Goal: Task Accomplishment & Management: Manage account settings

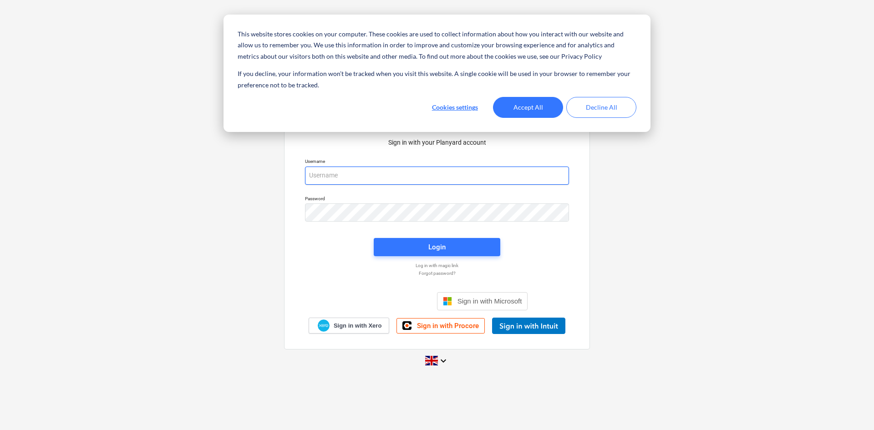
click at [438, 172] on input "email" at bounding box center [437, 176] width 264 height 18
click at [418, 176] on input "email" at bounding box center [437, 176] width 264 height 18
click at [537, 112] on button "Accept All" at bounding box center [528, 107] width 70 height 21
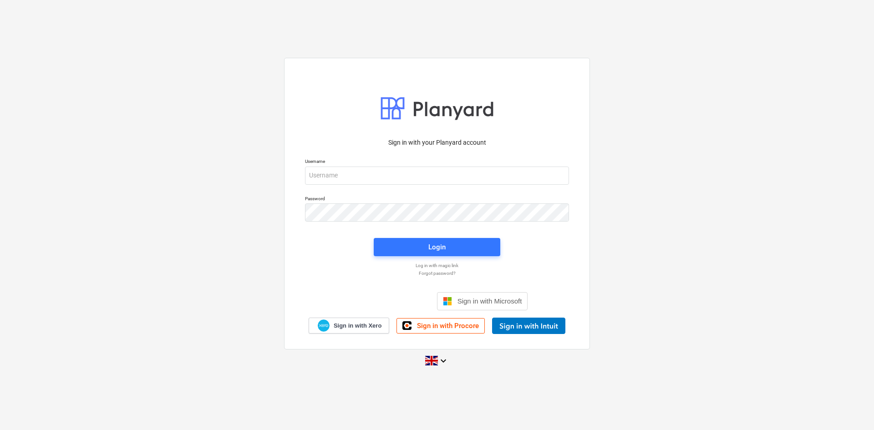
click at [469, 187] on div "Username" at bounding box center [437, 171] width 275 height 37
click at [465, 176] on input "email" at bounding box center [437, 176] width 264 height 18
drag, startPoint x: 313, startPoint y: 176, endPoint x: 304, endPoint y: 176, distance: 8.7
click at [304, 176] on div "Username [PERSON_NAME][EMAIL_ADDRESS][DOMAIN_NAME]" at bounding box center [437, 171] width 275 height 37
type input "[EMAIL_ADDRESS][DOMAIN_NAME]"
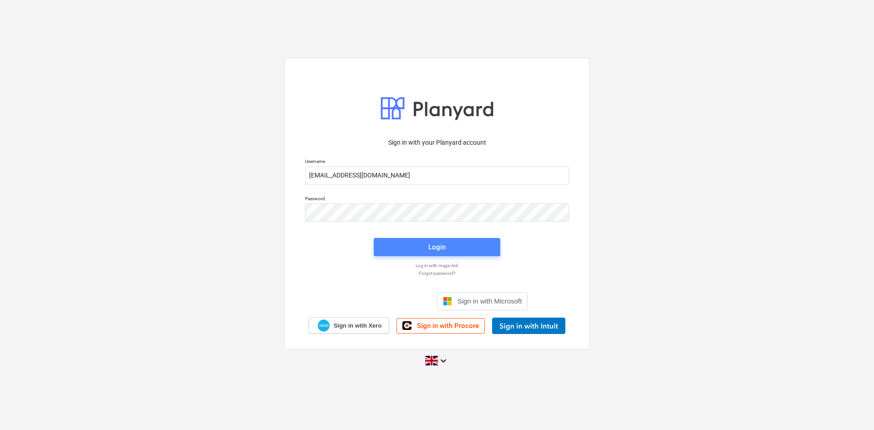
click at [459, 242] on span "Login" at bounding box center [437, 247] width 105 height 12
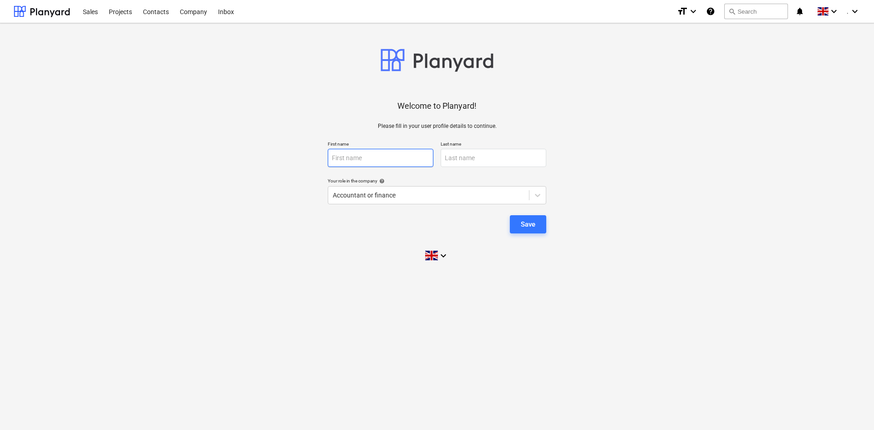
click at [364, 162] on input "text" at bounding box center [381, 158] width 106 height 18
type input "[PERSON_NAME]"
click at [479, 154] on input "text" at bounding box center [494, 158] width 106 height 18
type input "Flockhart"
click at [545, 170] on div "Welcome to Planyard! Please fill in your user profile details to continue. Firs…" at bounding box center [437, 149] width 847 height 237
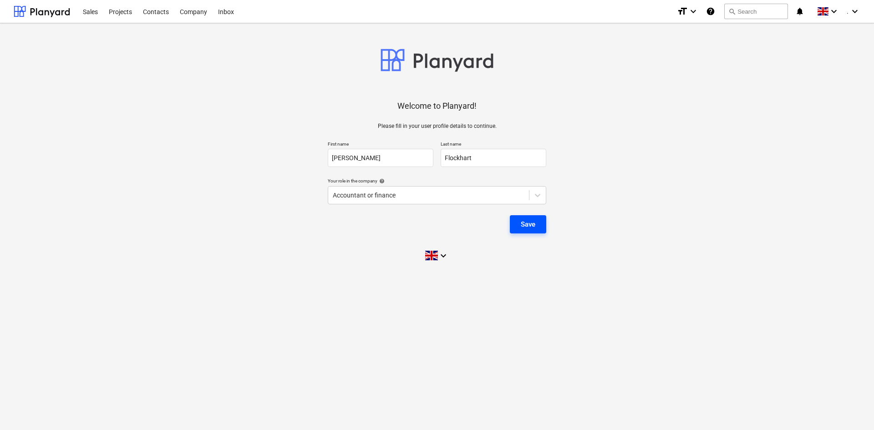
click at [535, 223] on div "Save" at bounding box center [528, 225] width 15 height 12
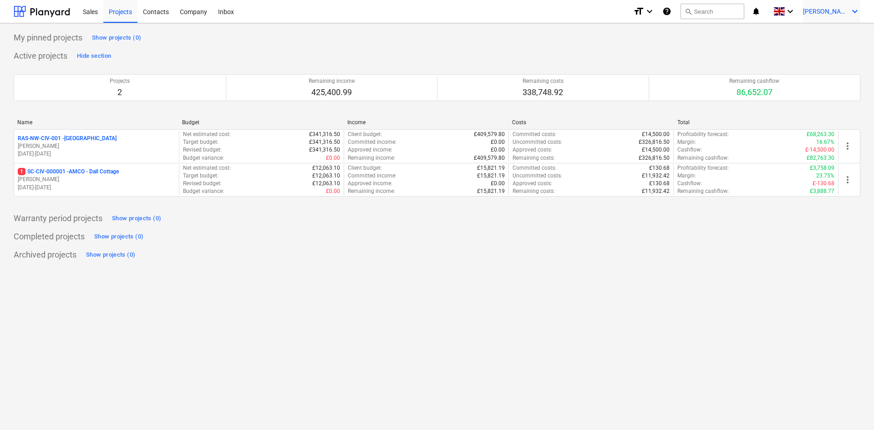
click at [699, 10] on span "[PERSON_NAME]" at bounding box center [826, 11] width 46 height 7
click at [699, 51] on div at bounding box center [437, 215] width 874 height 430
click at [480, 273] on div "My pinned projects Show projects (0) Active projects Hide section Projects 2 Re…" at bounding box center [437, 226] width 874 height 407
click at [699, 13] on span "[PERSON_NAME]" at bounding box center [826, 11] width 46 height 7
click at [699, 35] on div "Settings" at bounding box center [833, 35] width 55 height 15
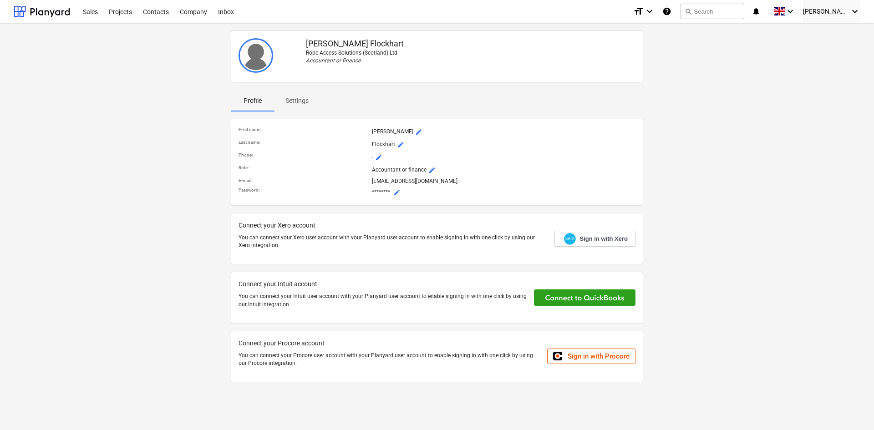
click at [396, 194] on span "mode_edit" at bounding box center [396, 192] width 7 height 7
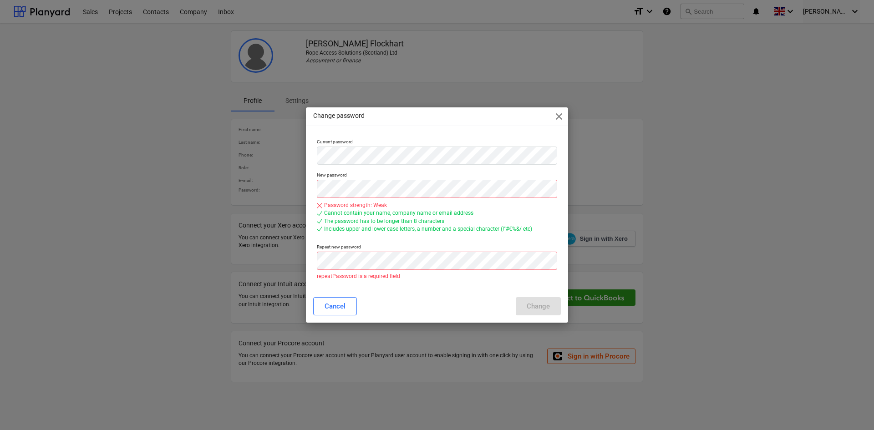
click at [442, 291] on div "Change password close Current password New password Password strength: Weak Can…" at bounding box center [437, 215] width 262 height 216
click at [309, 155] on div "Current password New password Password strength: Weak Cannot contain your name,…" at bounding box center [437, 212] width 262 height 155
click at [390, 172] on p "New password" at bounding box center [437, 176] width 240 height 8
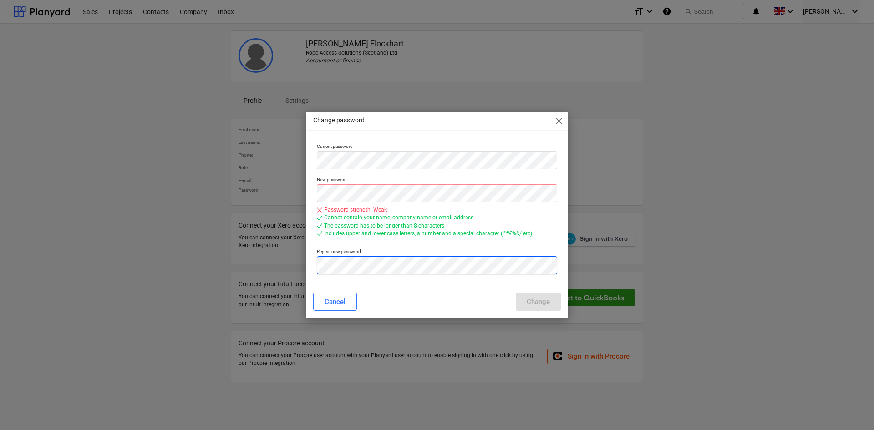
click at [291, 259] on div "Change password close Current password New password Password strength: Weak Can…" at bounding box center [437, 215] width 874 height 430
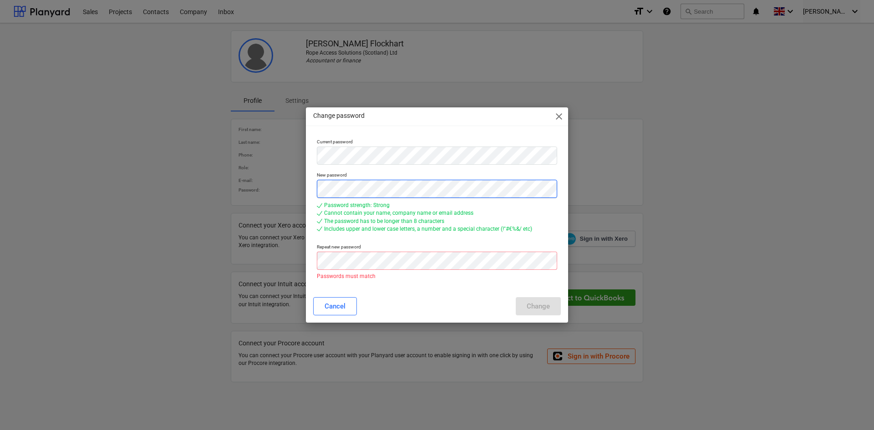
click at [300, 194] on div "Change password close Current password New password Password strength: Strong C…" at bounding box center [437, 215] width 874 height 430
click at [295, 266] on div "Change password close Current password New password Password strength: Strong C…" at bounding box center [437, 215] width 874 height 430
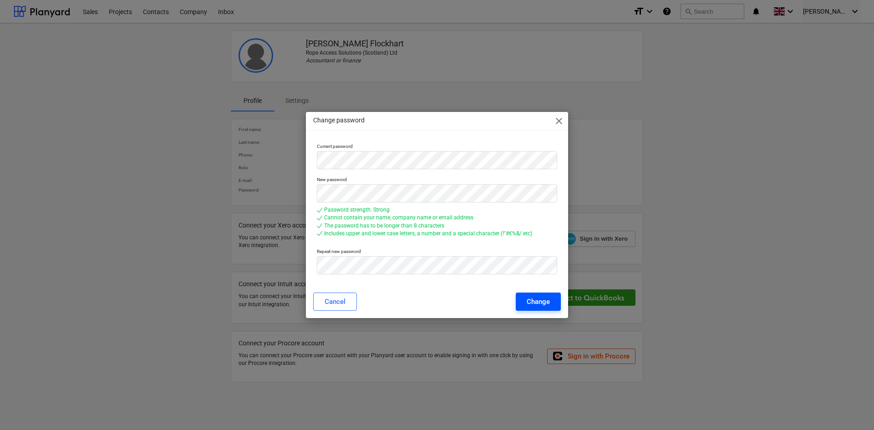
click at [540, 300] on div "Change" at bounding box center [538, 302] width 23 height 12
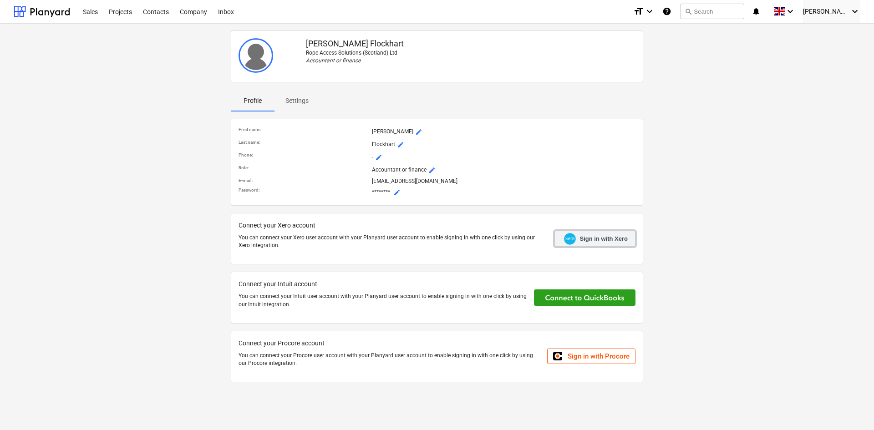
click at [588, 241] on span "Sign in with Xero" at bounding box center [604, 239] width 48 height 8
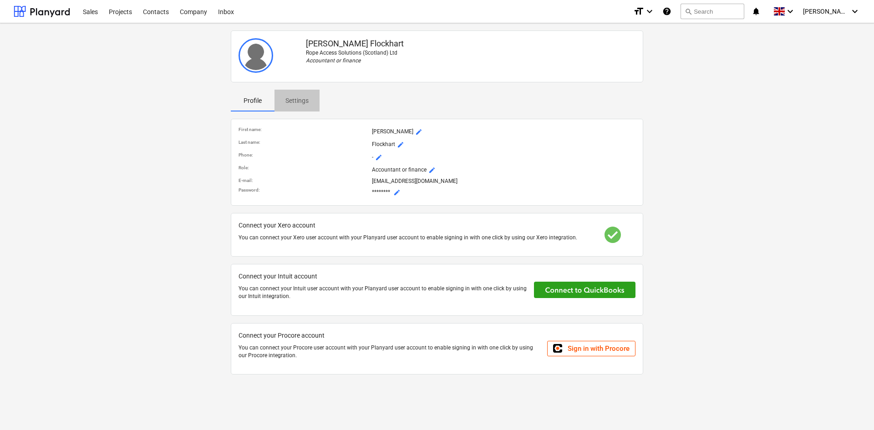
click at [298, 99] on p "Settings" at bounding box center [296, 101] width 23 height 10
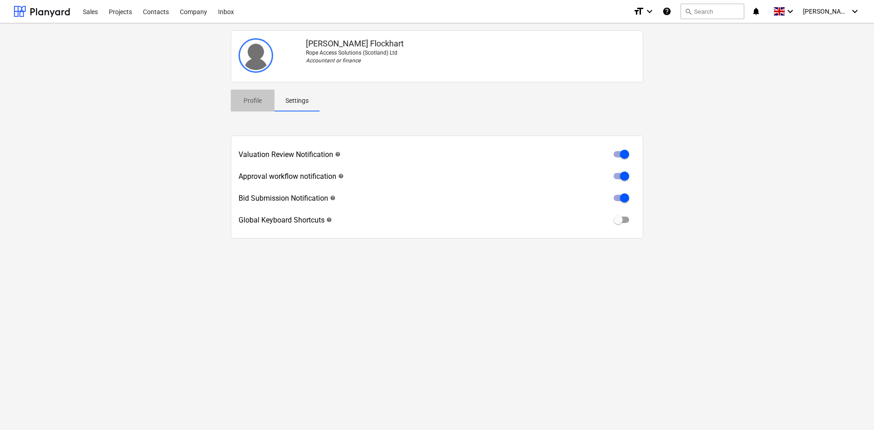
click at [250, 97] on p "Profile" at bounding box center [253, 101] width 22 height 10
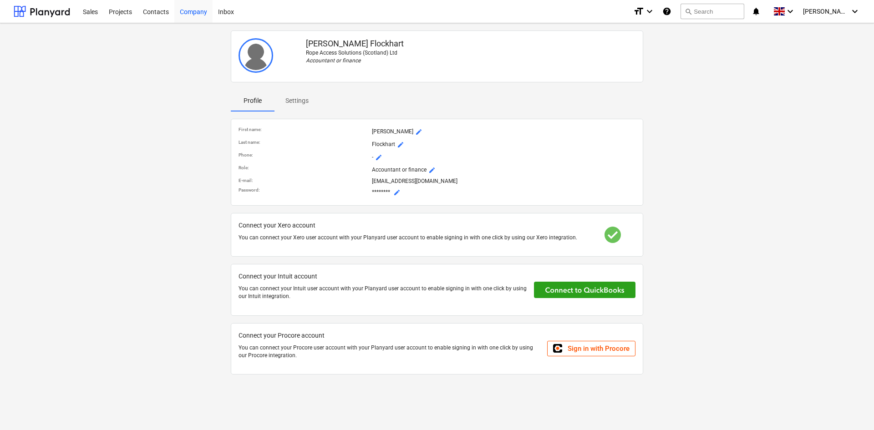
drag, startPoint x: 193, startPoint y: 10, endPoint x: 186, endPoint y: 10, distance: 7.3
click at [193, 10] on div "Company" at bounding box center [193, 11] width 38 height 23
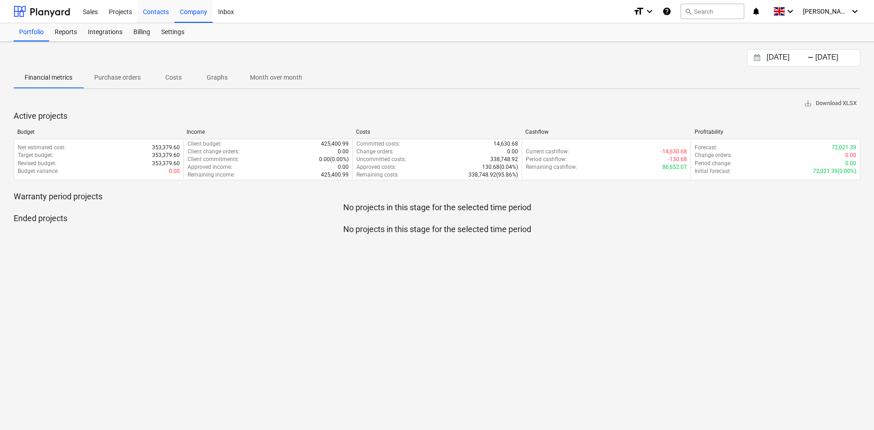
click at [159, 13] on div "Contacts" at bounding box center [155, 11] width 37 height 23
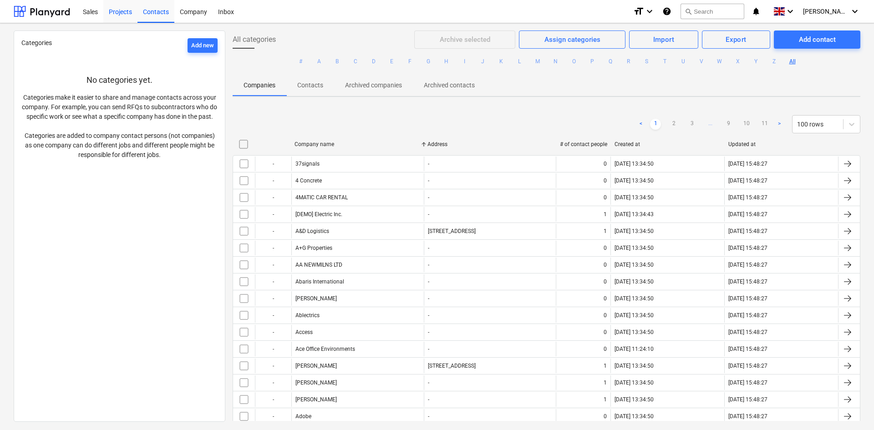
click at [125, 21] on div "Projects" at bounding box center [120, 11] width 34 height 23
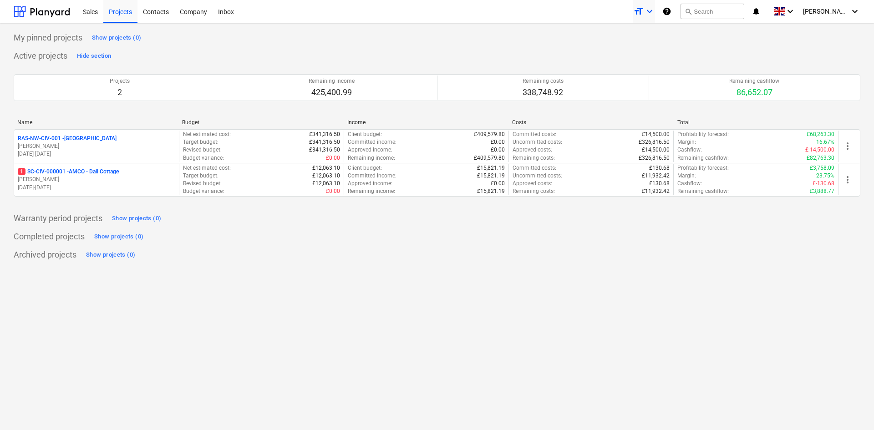
click at [644, 14] on icon "format_size" at bounding box center [638, 11] width 11 height 11
click at [645, 50] on div "Normal text" at bounding box center [628, 50] width 55 height 15
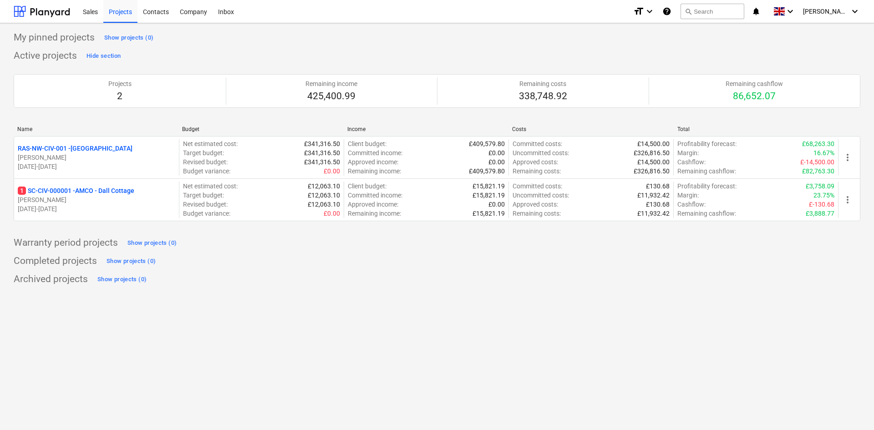
click at [458, 330] on div "My pinned projects Show projects (0) Active projects Hide section Projects 2 Re…" at bounding box center [437, 226] width 874 height 407
click at [644, 18] on div "Sales Projects Contacts Company Inbox format_size keyboard_arrow_down help sear…" at bounding box center [437, 11] width 874 height 23
click at [644, 12] on icon "format_size" at bounding box center [638, 11] width 11 height 11
click at [500, 47] on div at bounding box center [437, 215] width 874 height 430
click at [476, 261] on div "Completed projects Show projects (0)" at bounding box center [437, 261] width 847 height 15
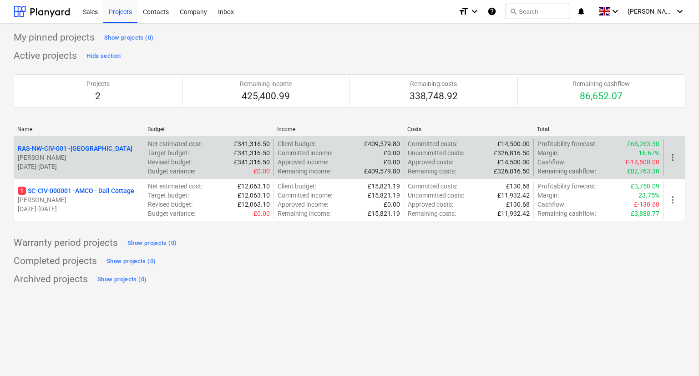
click at [75, 146] on p "RAS-NW-CIV-001 - [GEOGRAPHIC_DATA]" at bounding box center [75, 148] width 115 height 9
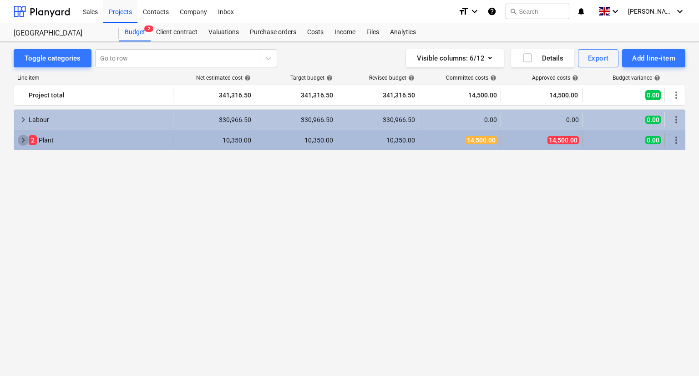
click at [20, 141] on span "keyboard_arrow_right" at bounding box center [23, 140] width 11 height 11
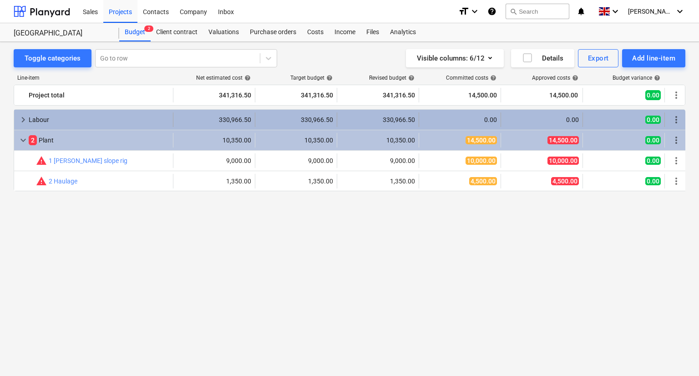
click at [45, 120] on div "Labour" at bounding box center [99, 119] width 141 height 15
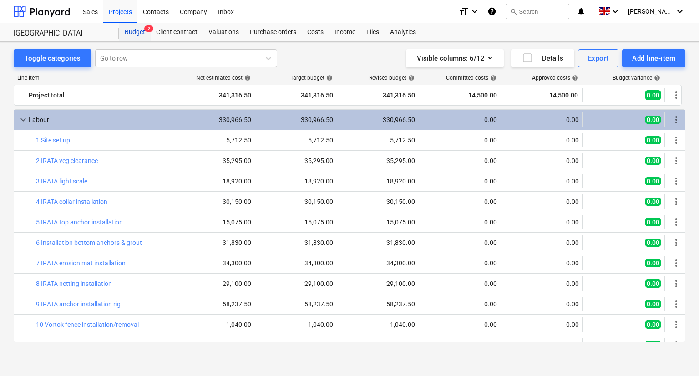
click at [138, 29] on div "Budget 2" at bounding box center [134, 32] width 31 height 18
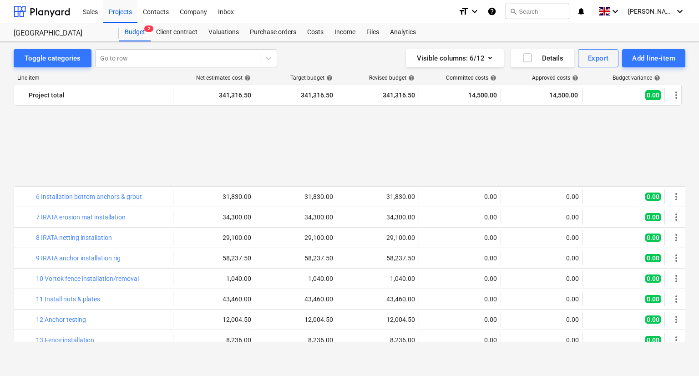
scroll to position [157, 0]
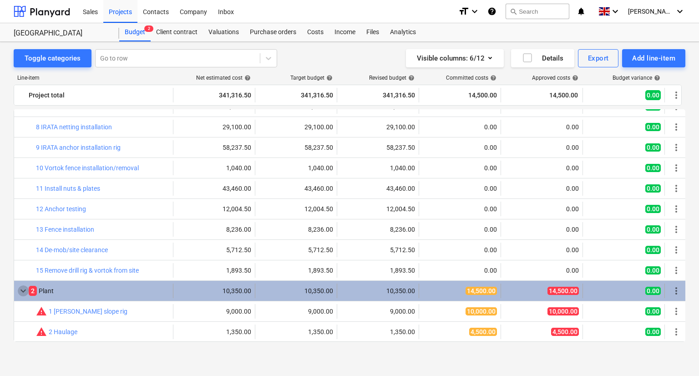
click at [21, 290] on span "keyboard_arrow_down" at bounding box center [23, 290] width 11 height 11
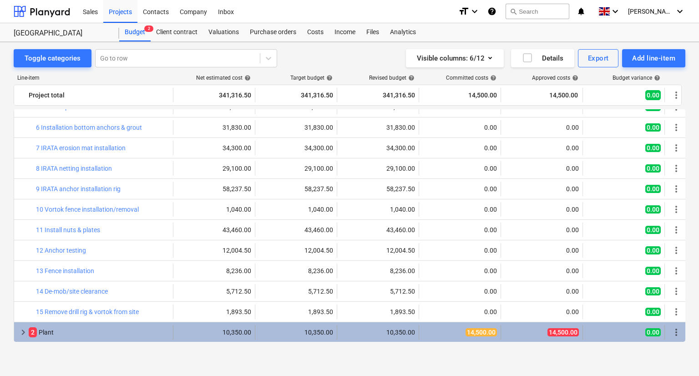
click at [23, 332] on span "keyboard_arrow_right" at bounding box center [23, 332] width 11 height 11
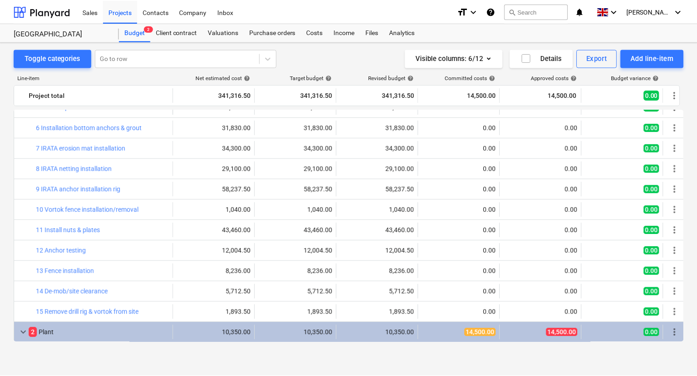
scroll to position [157, 0]
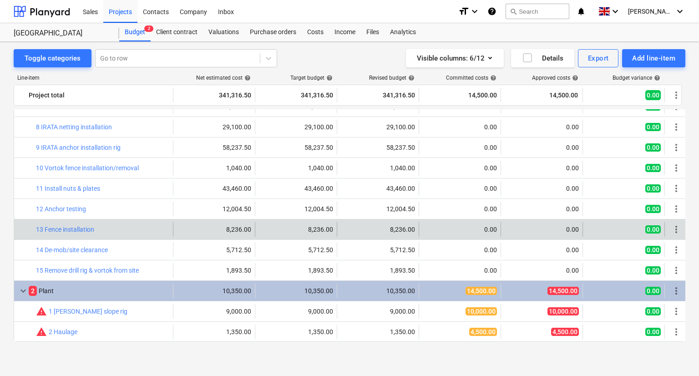
click at [96, 224] on div "bar_chart 13 Fence installation" at bounding box center [102, 229] width 133 height 15
click at [69, 229] on link "13 Fence installation" at bounding box center [65, 229] width 58 height 7
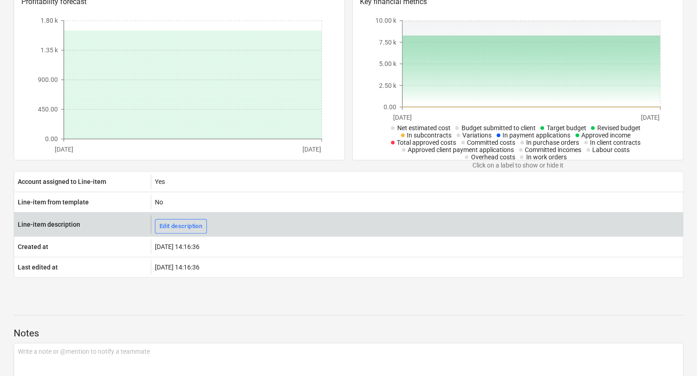
scroll to position [74, 0]
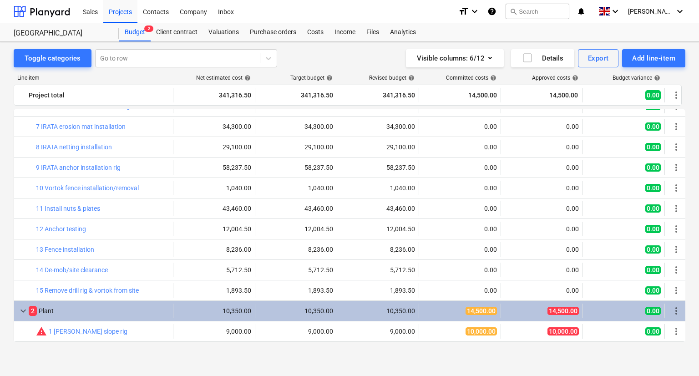
scroll to position [157, 0]
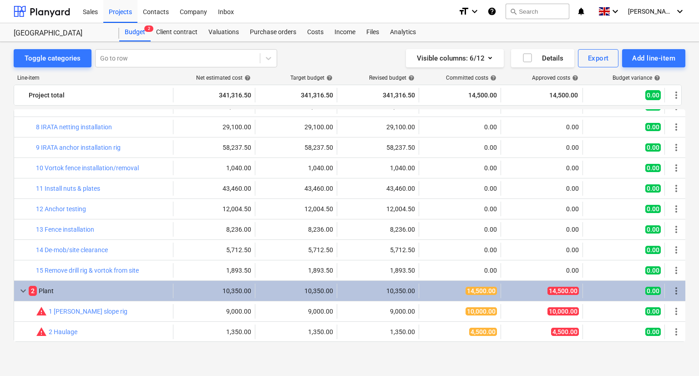
drag, startPoint x: 348, startPoint y: 114, endPoint x: 351, endPoint y: 70, distance: 44.7
click at [351, 70] on div "Line-item Net estimated cost help Target budget help Revised budget help Commit…" at bounding box center [350, 209] width 672 height 285
